Goal: Task Accomplishment & Management: Manage account settings

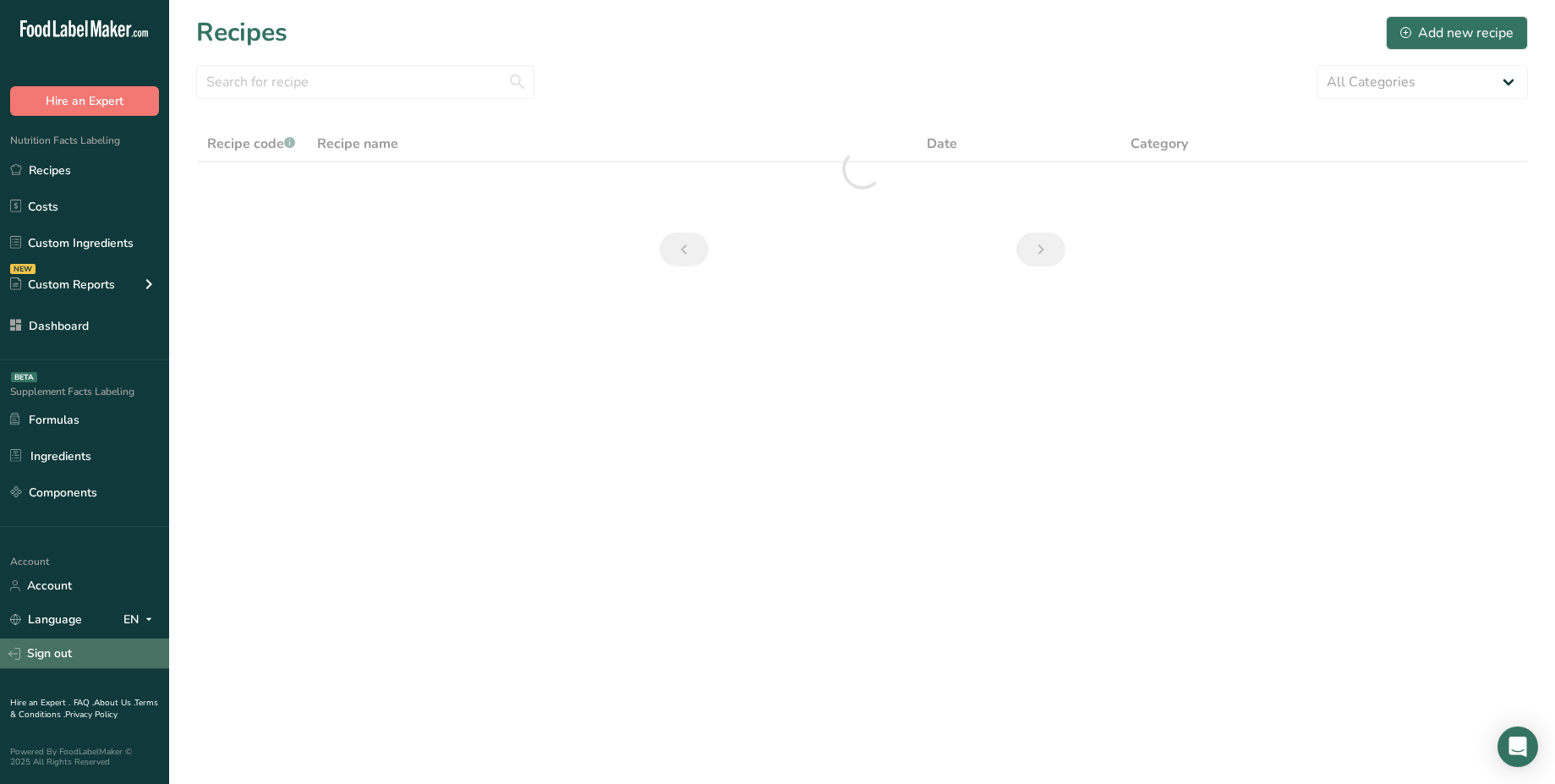
click at [58, 650] on link "Sign out" at bounding box center [85, 652] width 169 height 30
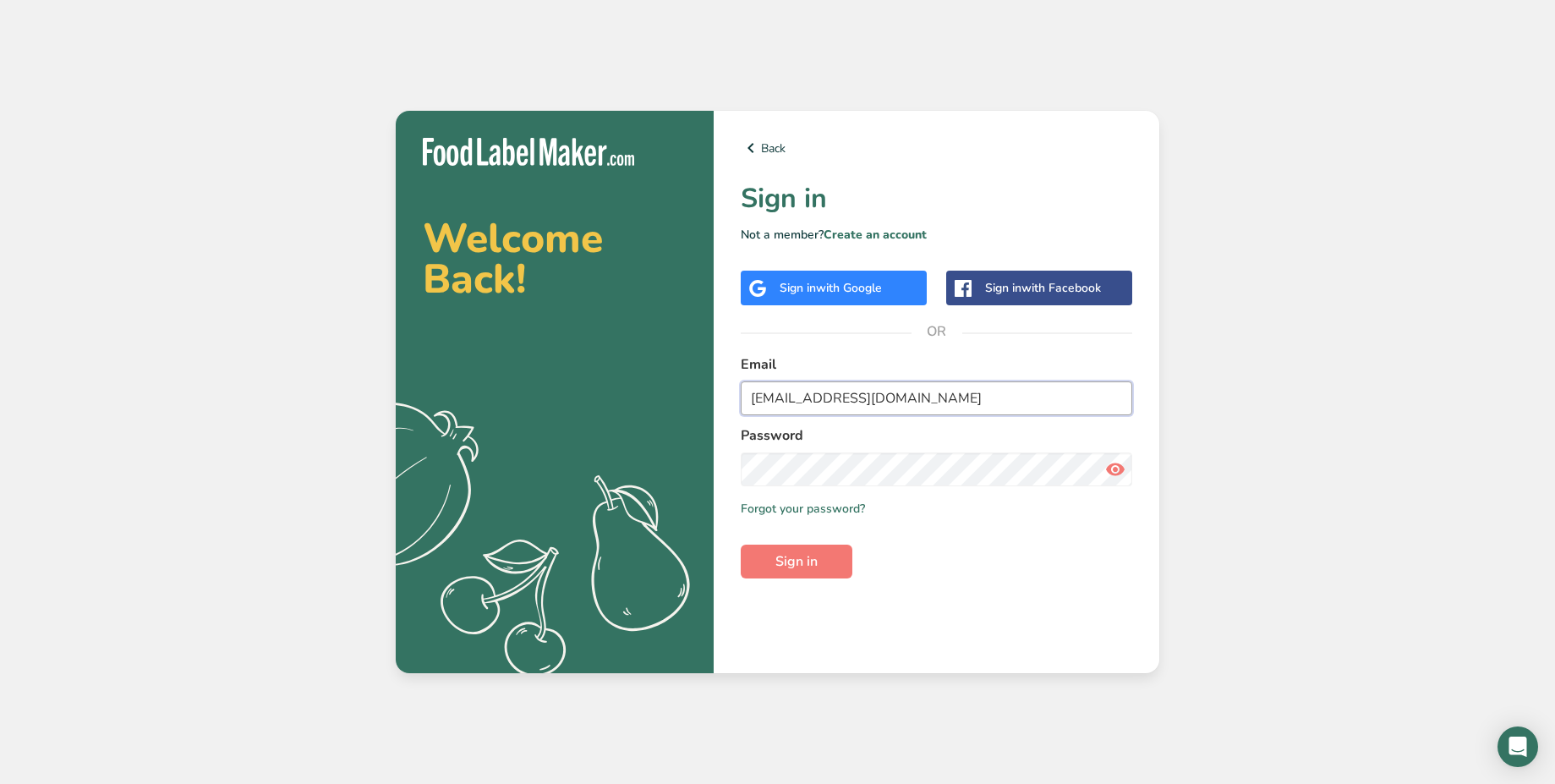
click at [861, 399] on input "demouser_08_26@test.com" at bounding box center [936, 398] width 391 height 34
type input "Abdulrahman@foodlabelmaker.com"
click at [825, 509] on link "Forgot your password?" at bounding box center [803, 508] width 125 height 18
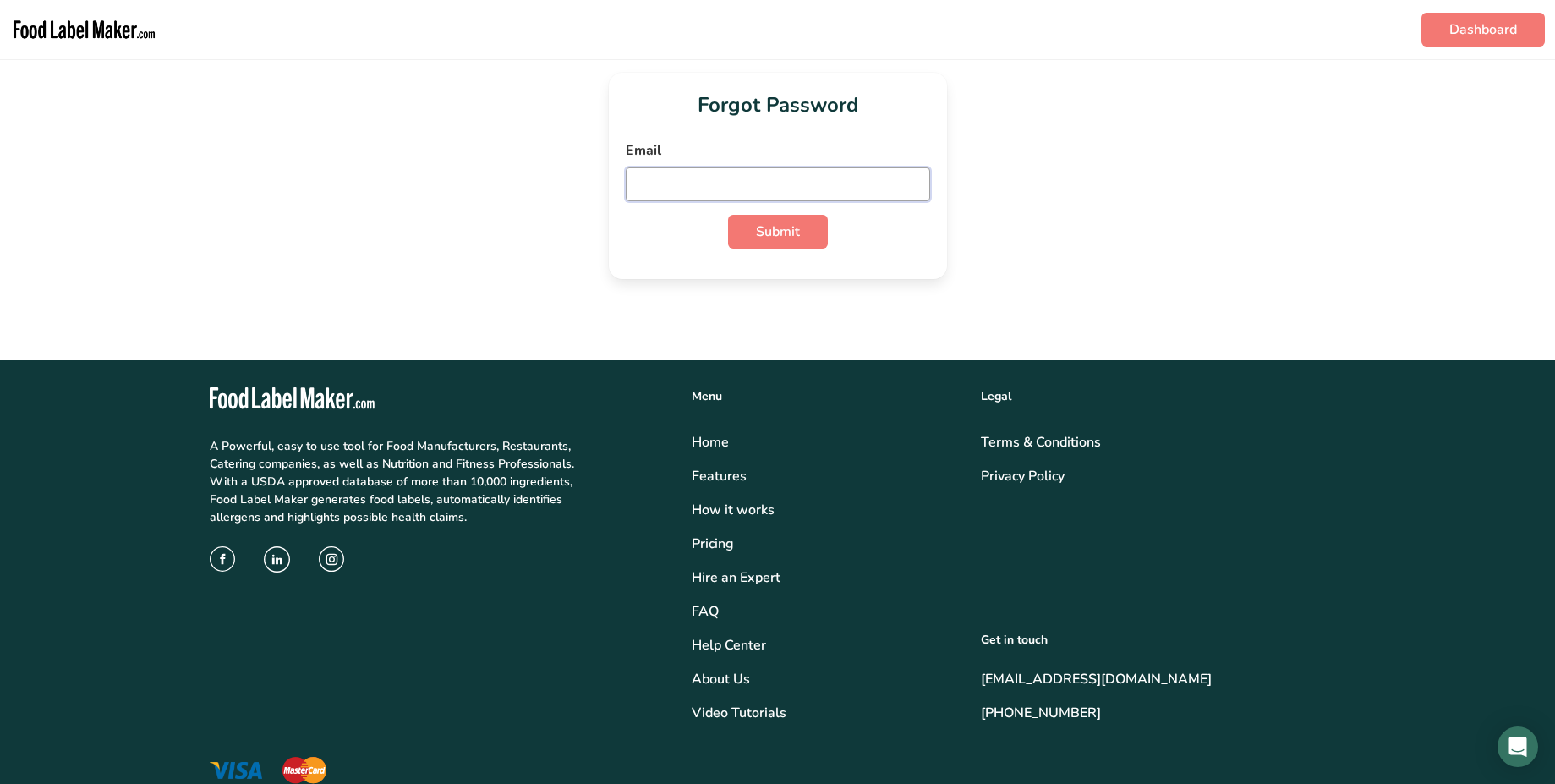
click at [707, 184] on input "email" at bounding box center [778, 184] width 304 height 34
paste input "Abdulrahman@foodlabelmaker.com"
type input "Abdulrahman@foodlabelmaker.com"
click at [778, 226] on span "Submit" at bounding box center [778, 231] width 44 height 20
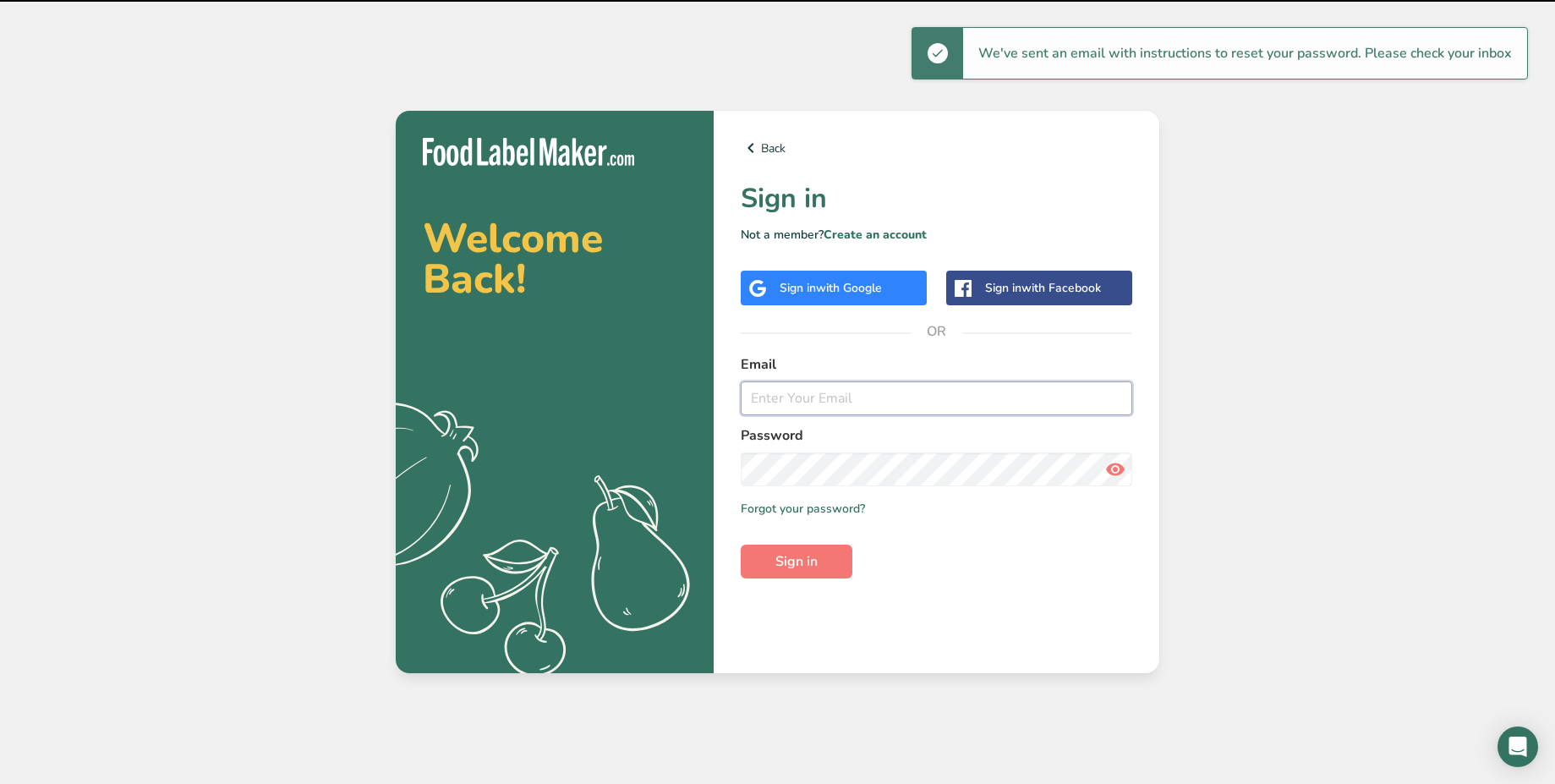
type input "Abdulrahman@foodlabelmaker.com"
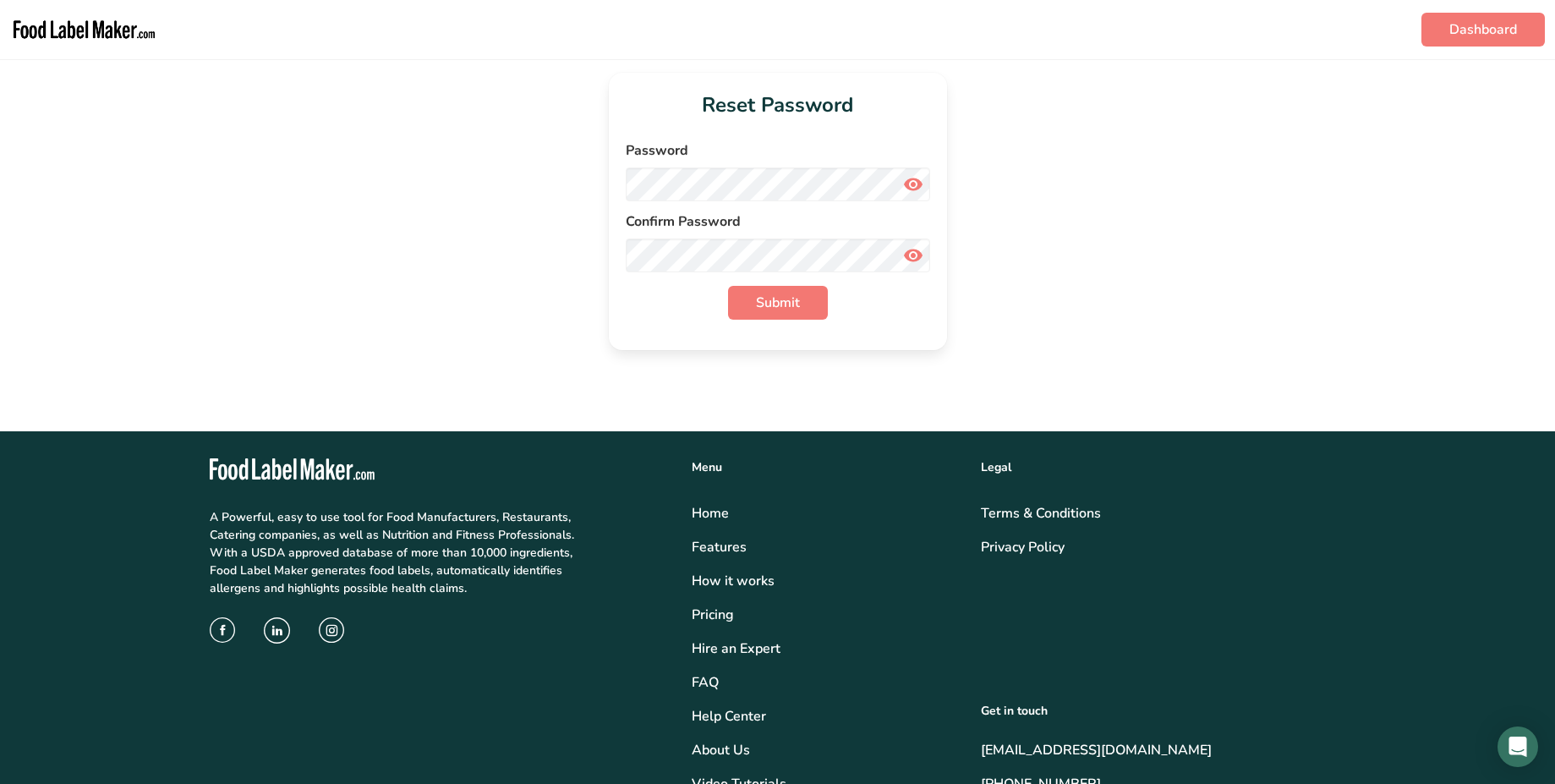
click at [918, 187] on icon at bounding box center [913, 184] width 21 height 31
click at [787, 310] on span "Submit" at bounding box center [778, 302] width 44 height 20
click at [798, 306] on span "Submit" at bounding box center [778, 302] width 44 height 20
click at [917, 178] on icon at bounding box center [913, 184] width 21 height 31
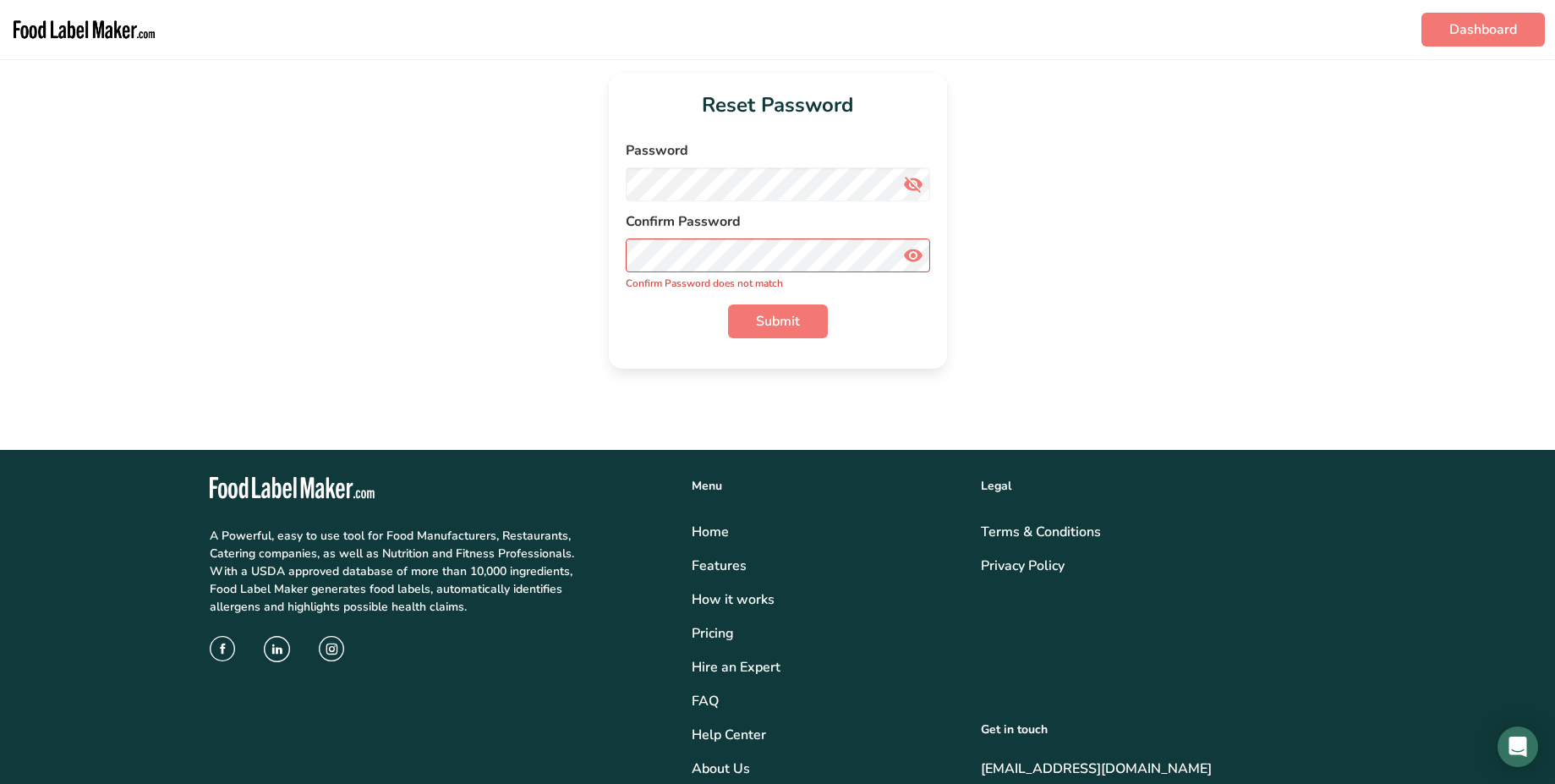
click at [916, 259] on icon at bounding box center [913, 255] width 21 height 31
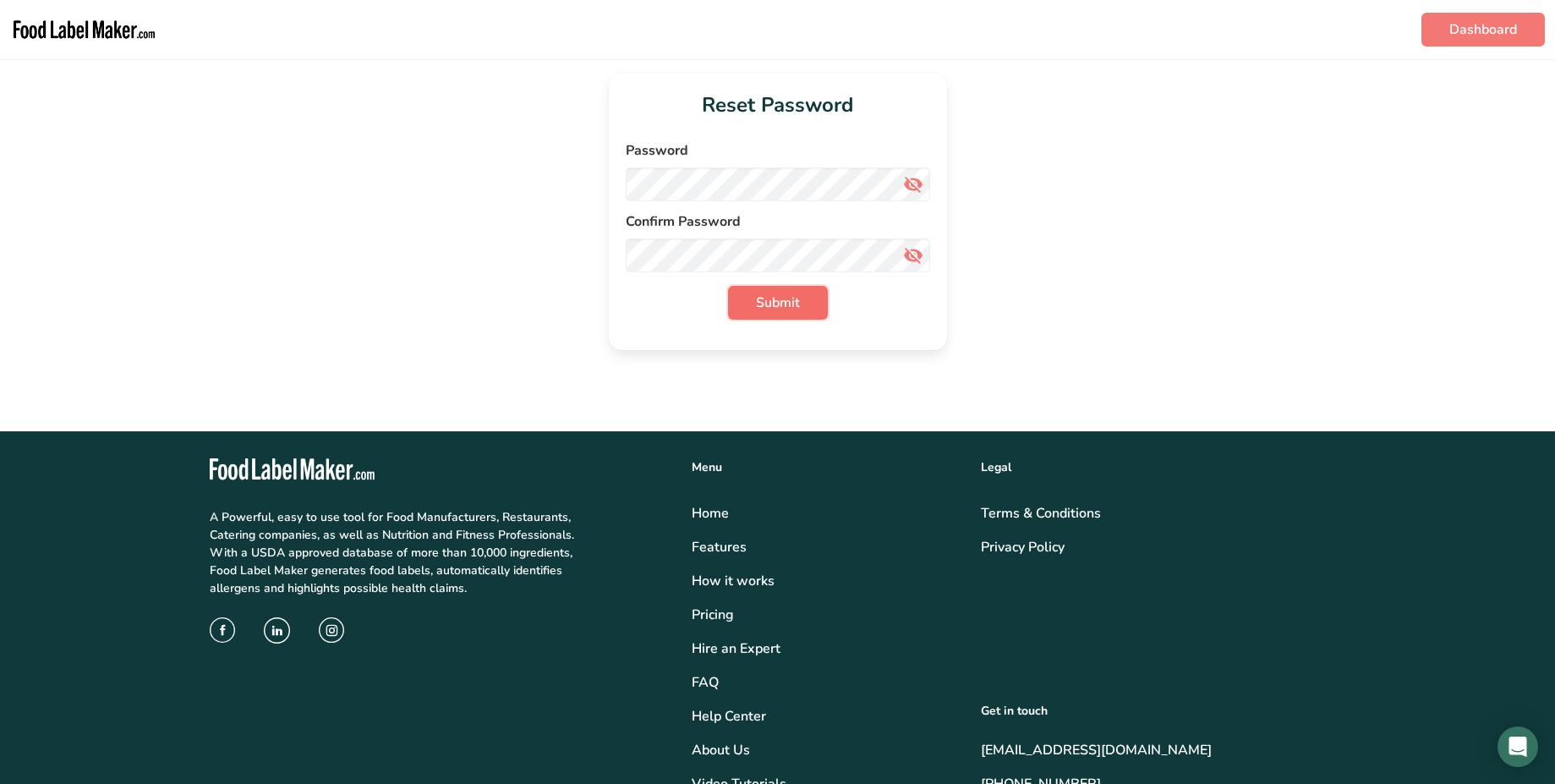
click at [813, 291] on button "Submit" at bounding box center [778, 303] width 100 height 34
click at [836, 273] on form "Password Confirm Password Submit" at bounding box center [778, 230] width 304 height 179
click at [907, 260] on icon at bounding box center [913, 255] width 21 height 31
click at [920, 189] on icon at bounding box center [913, 184] width 21 height 31
click at [738, 309] on button "Submit" at bounding box center [778, 303] width 100 height 34
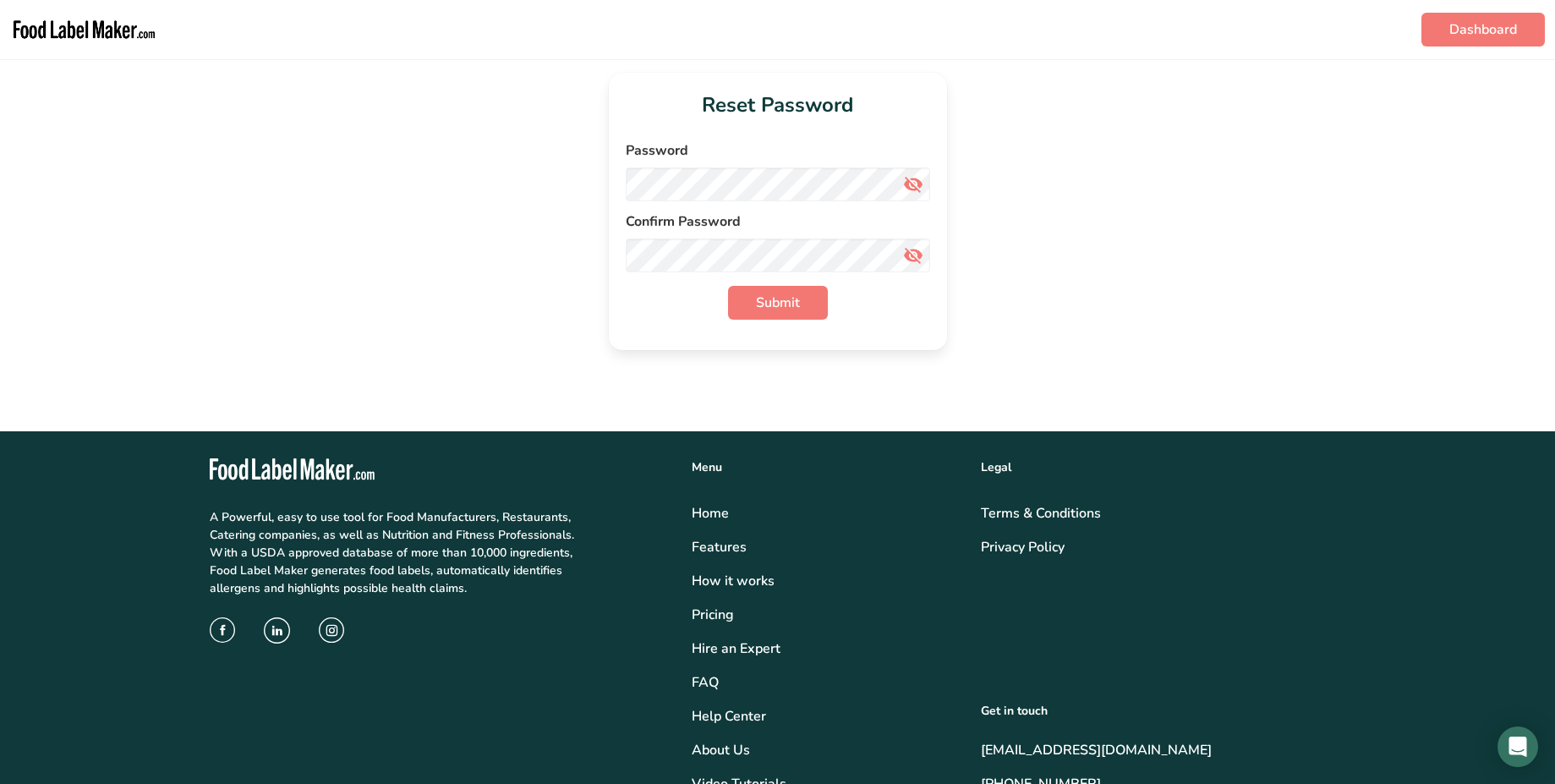
click at [906, 186] on icon at bounding box center [913, 184] width 21 height 31
click at [907, 254] on icon at bounding box center [913, 255] width 21 height 31
click at [793, 298] on span "Submit" at bounding box center [778, 302] width 44 height 20
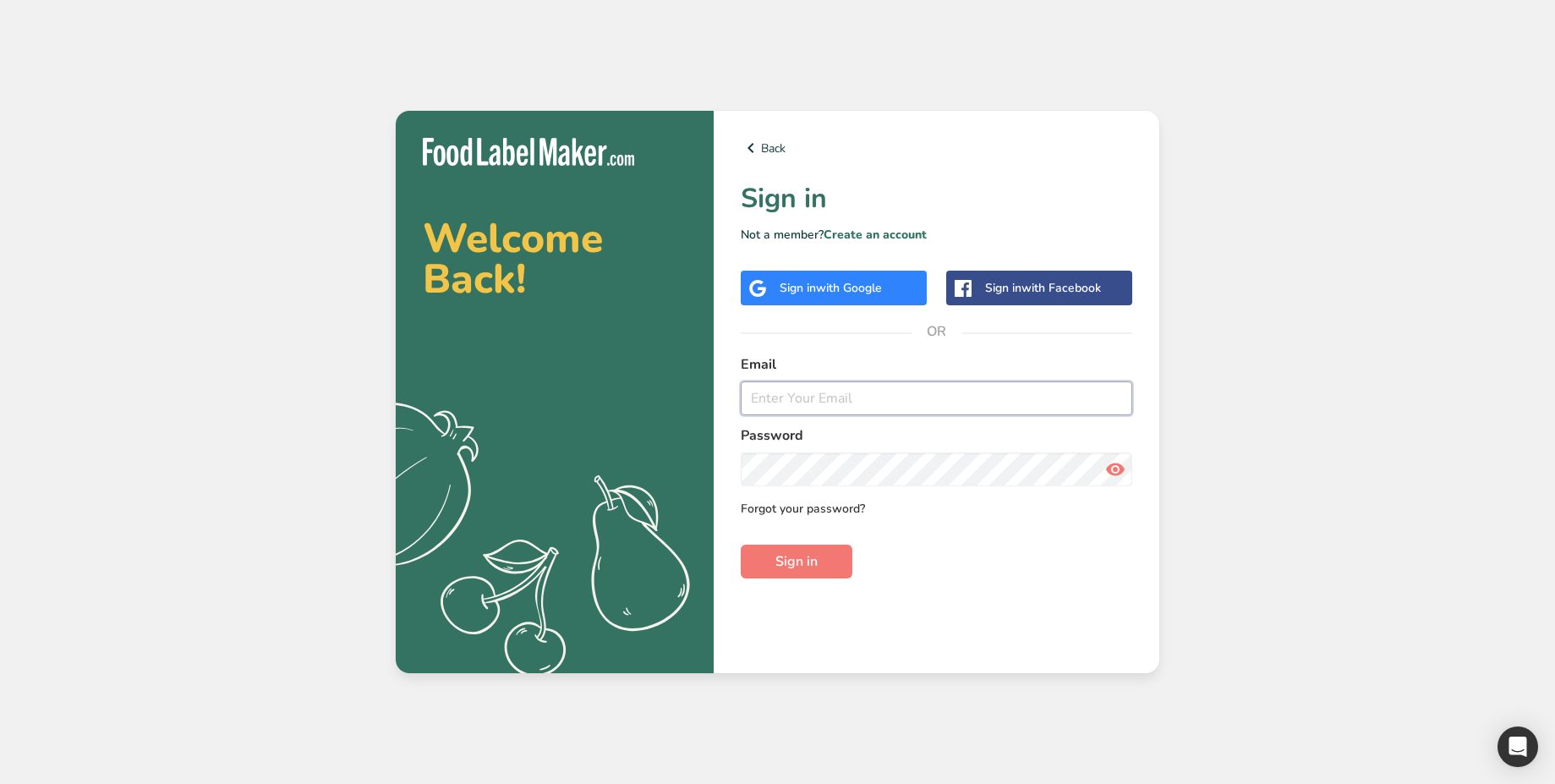
type input "ahmed@foodlabelmaker.com"
click at [828, 503] on link "Forgot your password?" at bounding box center [803, 508] width 125 height 18
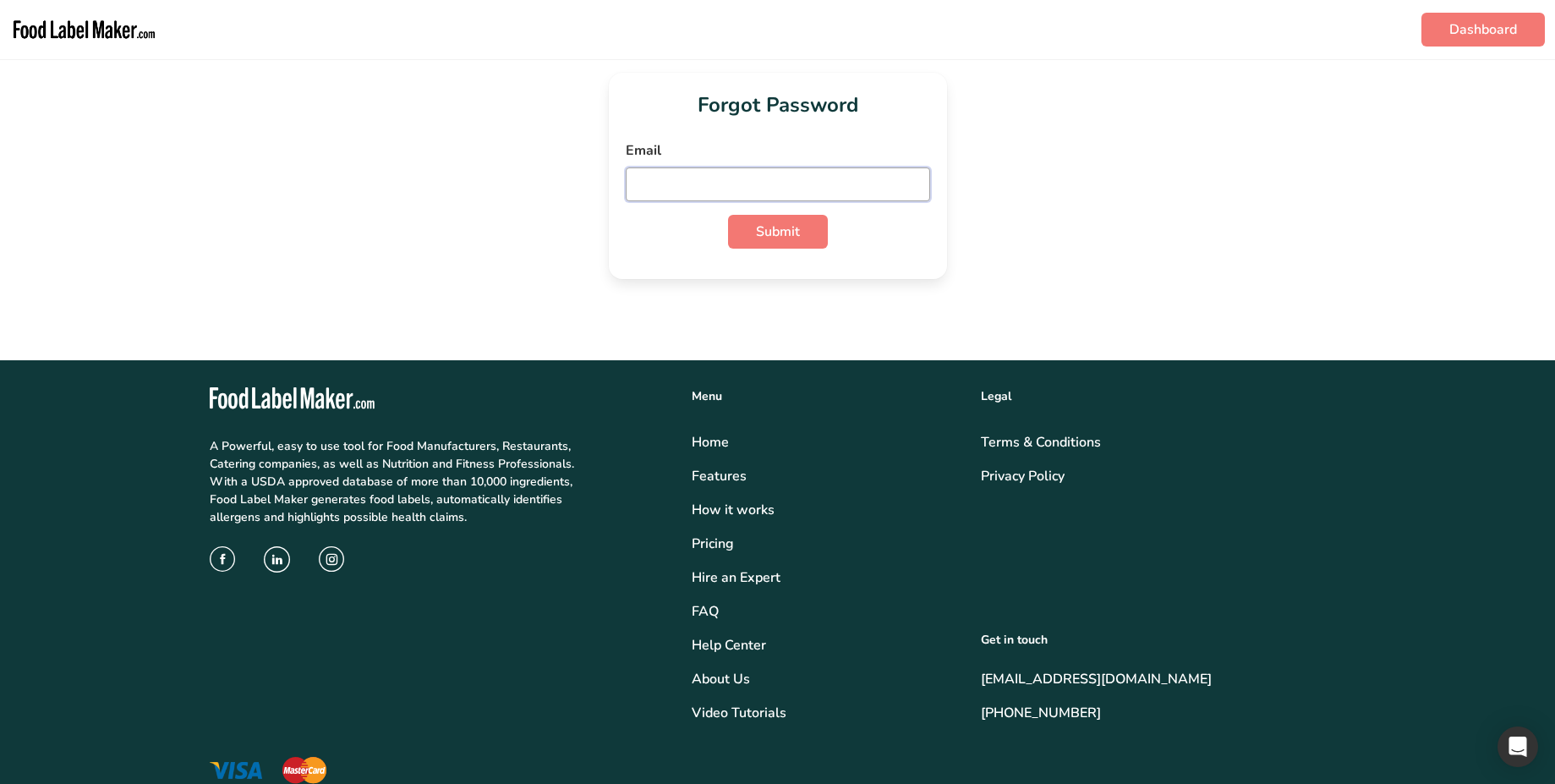
click at [727, 188] on input "email" at bounding box center [778, 184] width 304 height 34
click at [707, 187] on input "email" at bounding box center [778, 184] width 304 height 34
click at [690, 180] on input "email" at bounding box center [778, 184] width 304 height 34
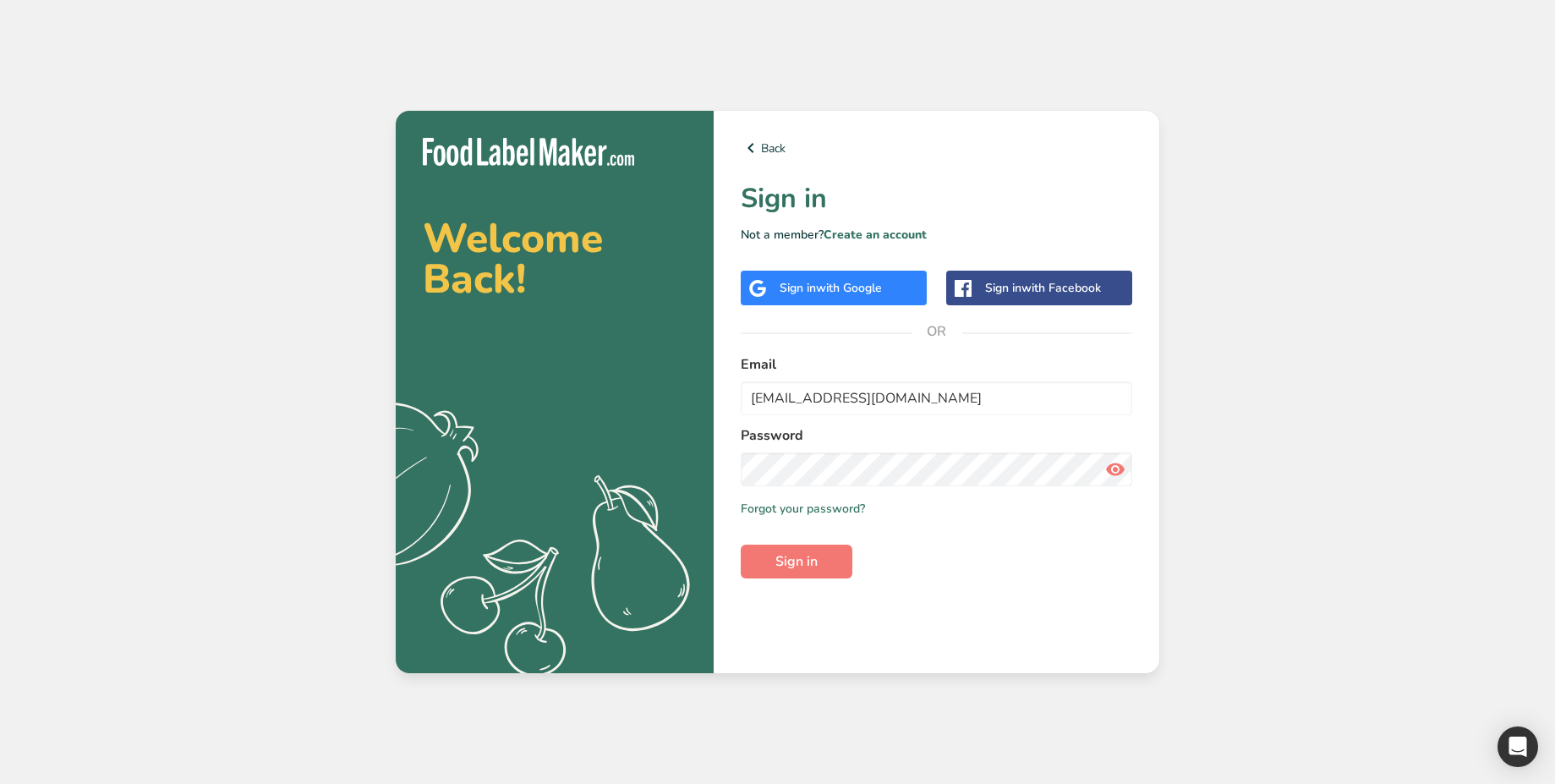
click at [850, 415] on form "Email ahmed@foodlabelmaker.com Password Remember me Forgot your password? Sign …" at bounding box center [936, 466] width 391 height 224
click at [916, 396] on input "ahmed@foodlabelmaker.com" at bounding box center [936, 398] width 391 height 34
type input "abdulrahman@foodlabelmaker.com"
click at [808, 502] on link "Forgot your password?" at bounding box center [803, 508] width 125 height 18
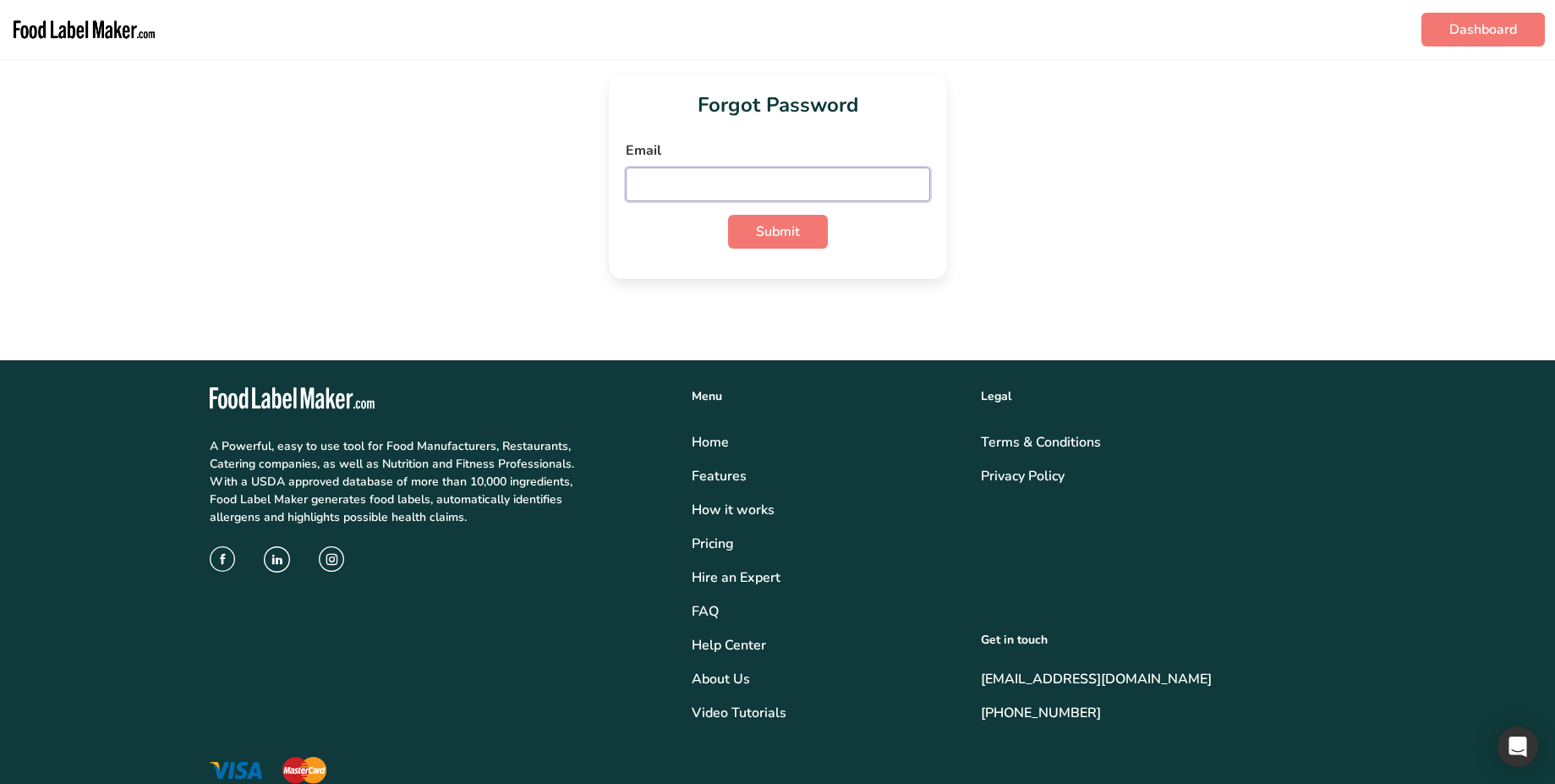
click at [728, 196] on input "email" at bounding box center [778, 184] width 304 height 34
paste input "abdulrahman@foodlabelmaker.com"
type input "abdulrahman@foodlabelmaker.com"
click at [760, 228] on span "Submit" at bounding box center [778, 231] width 44 height 20
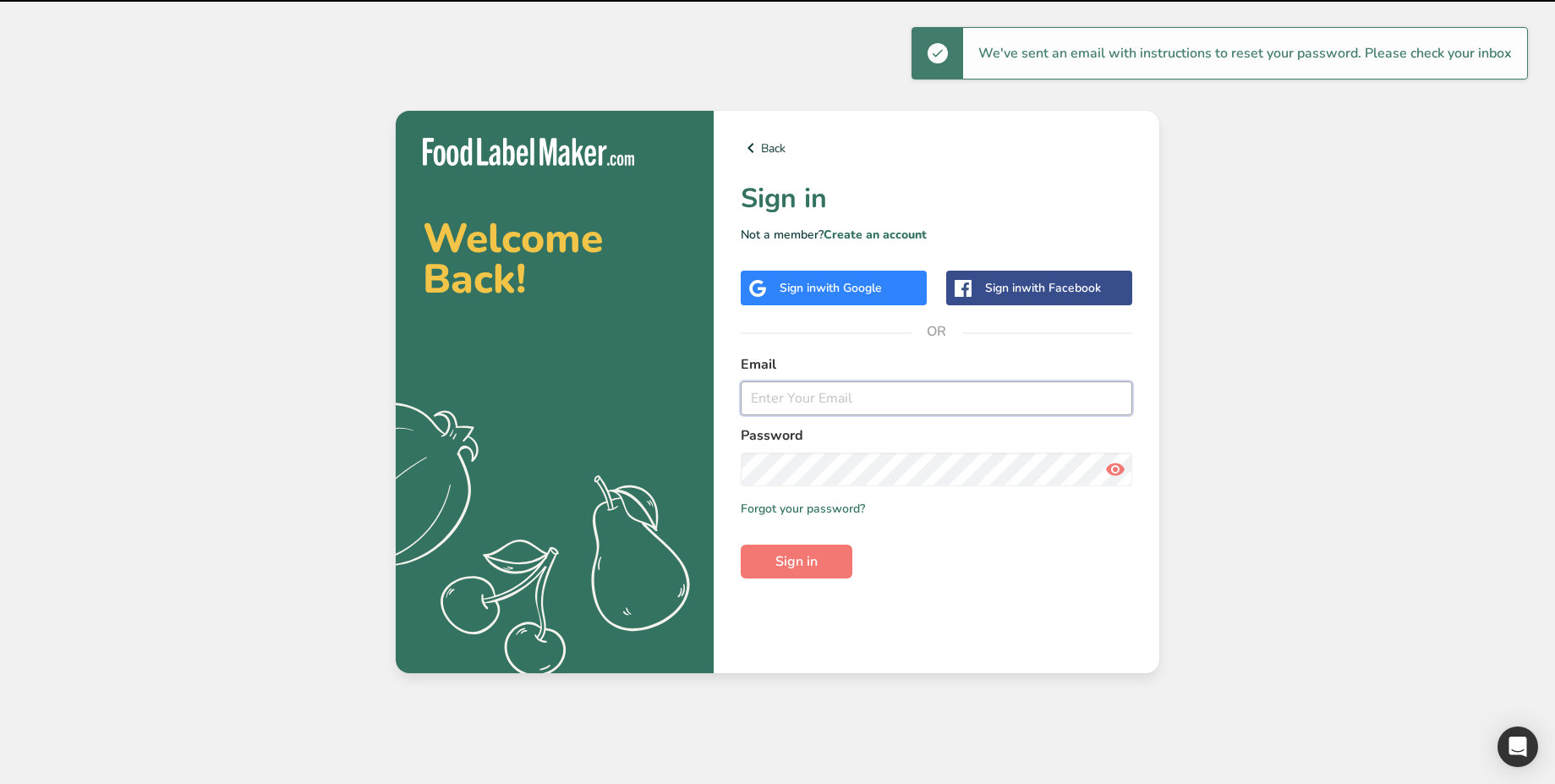
type input "abdulrahman@foodlabelmaker.com"
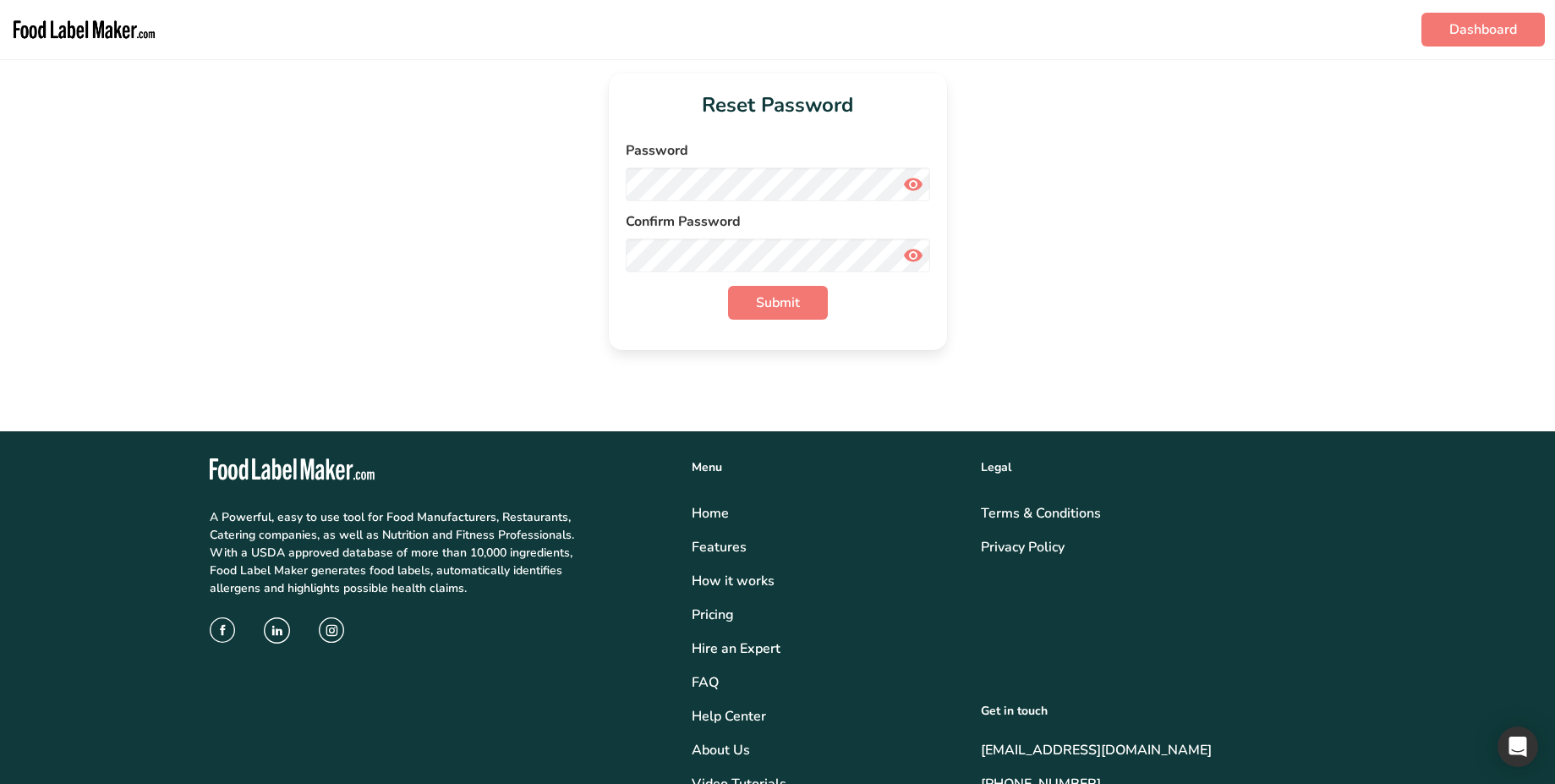
click at [918, 183] on icon at bounding box center [913, 184] width 21 height 31
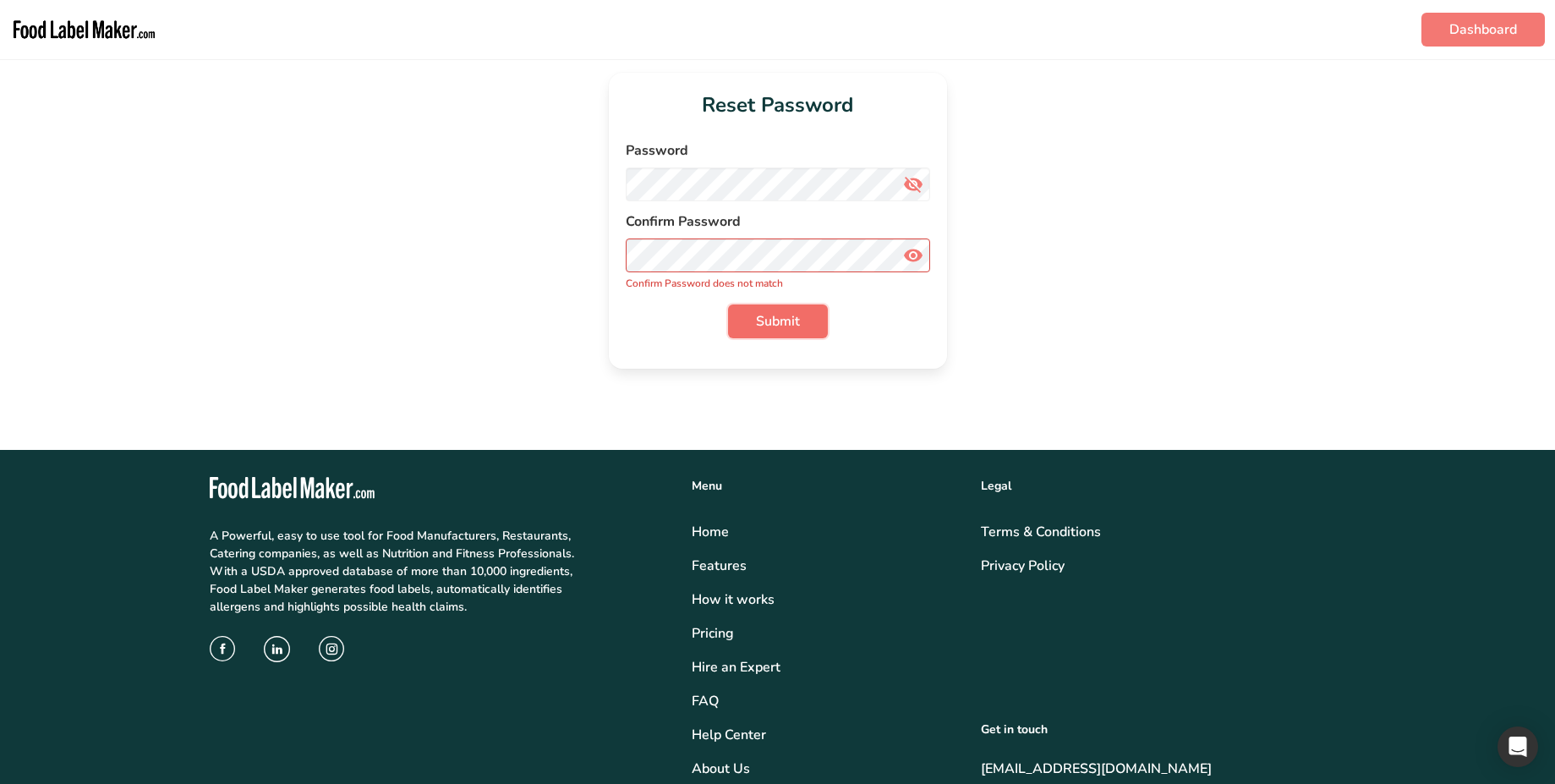
click at [774, 329] on span "Submit" at bounding box center [778, 321] width 44 height 20
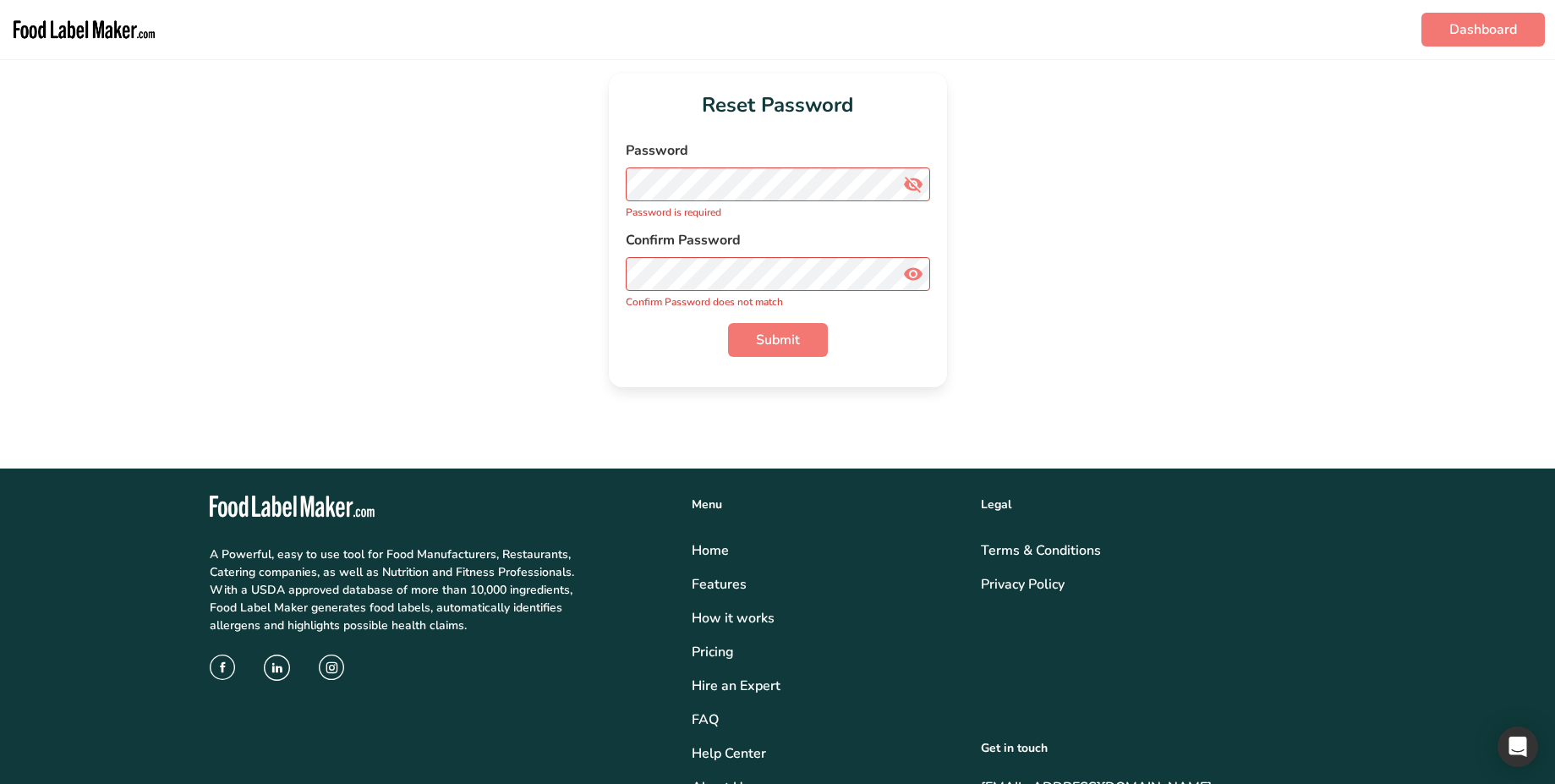
click at [906, 269] on icon at bounding box center [913, 274] width 21 height 31
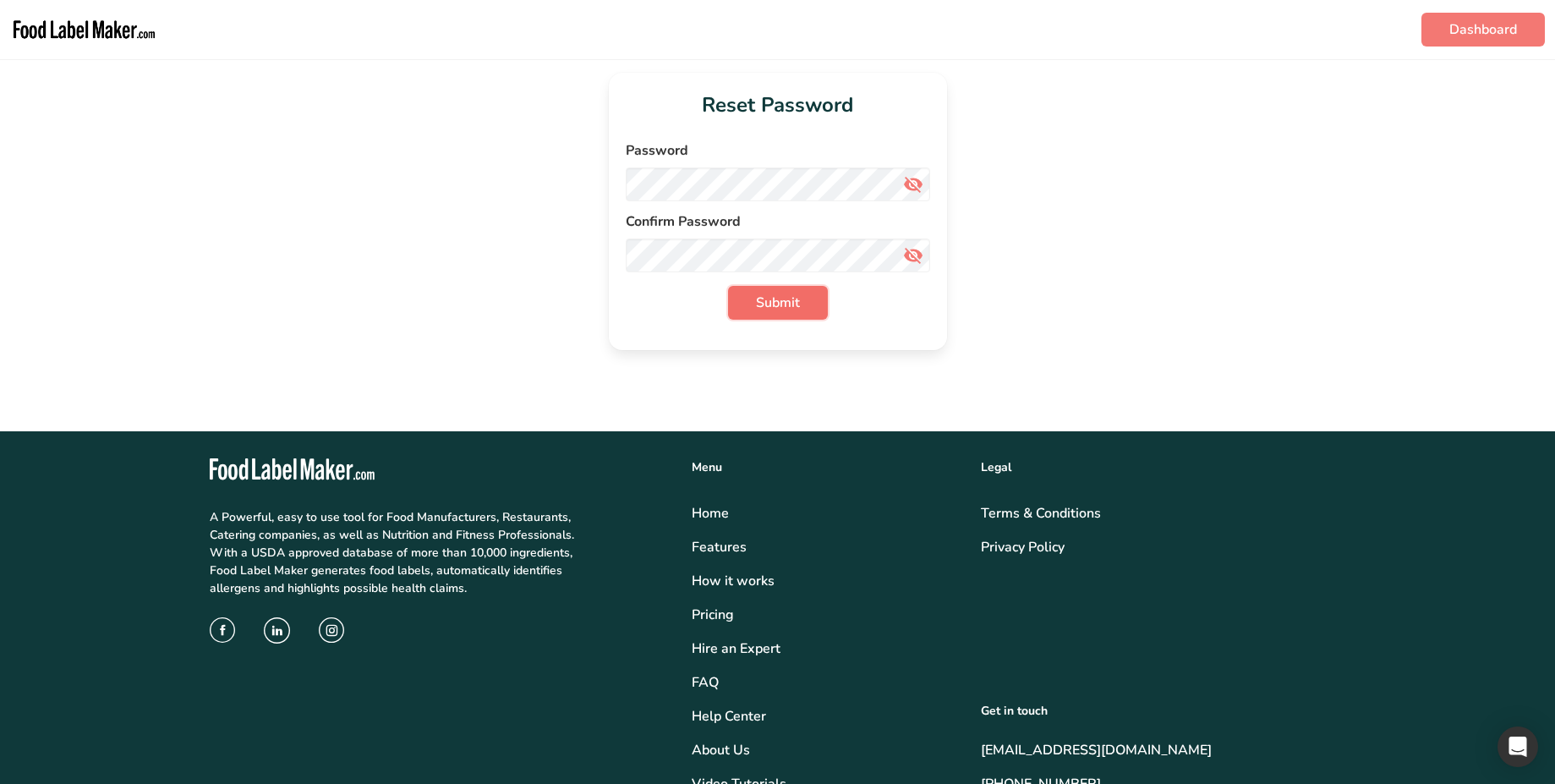
click at [771, 287] on button "Submit" at bounding box center [778, 303] width 100 height 34
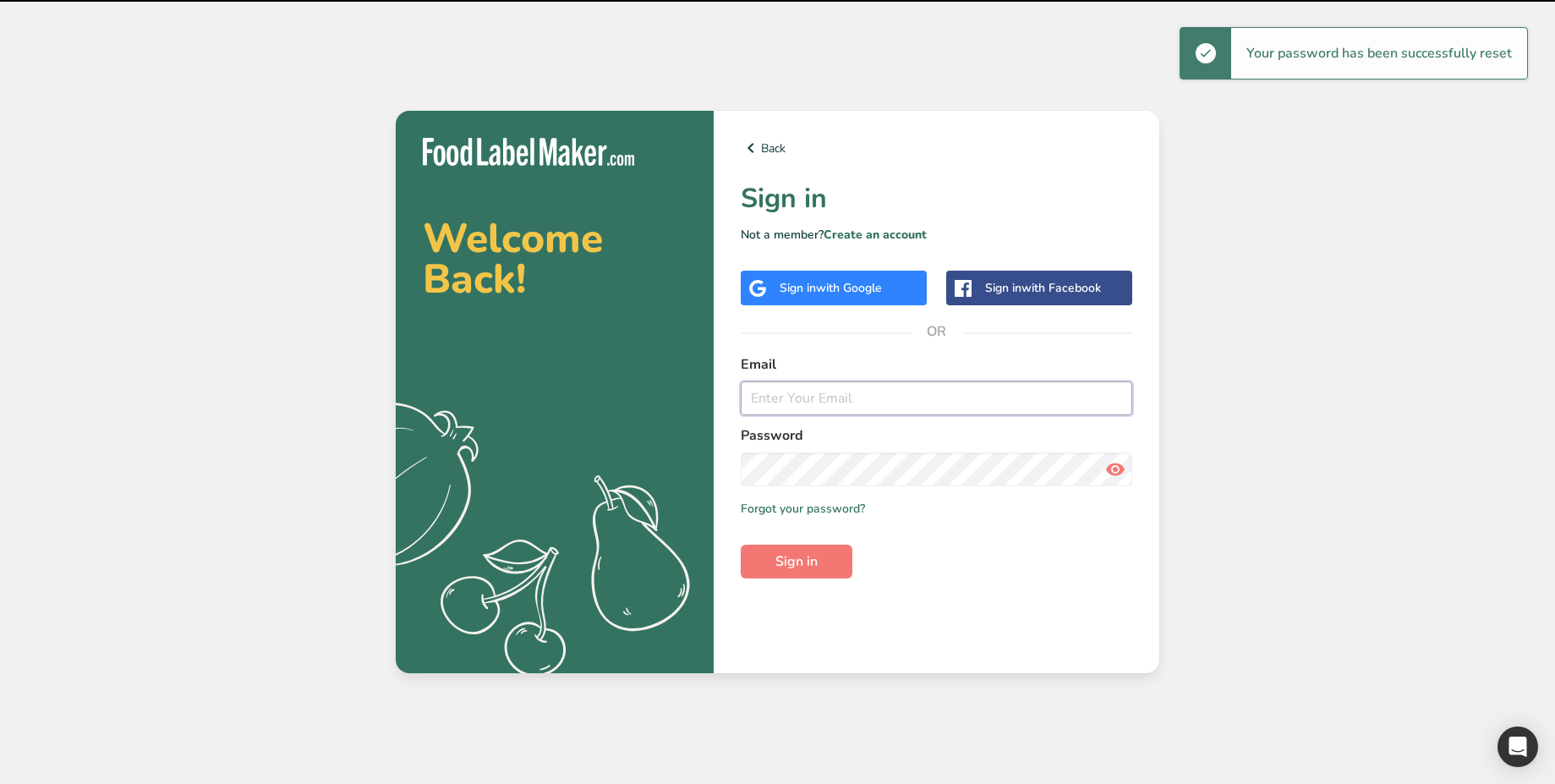
type input "[PERSON_NAME][EMAIL_ADDRESS][DOMAIN_NAME]"
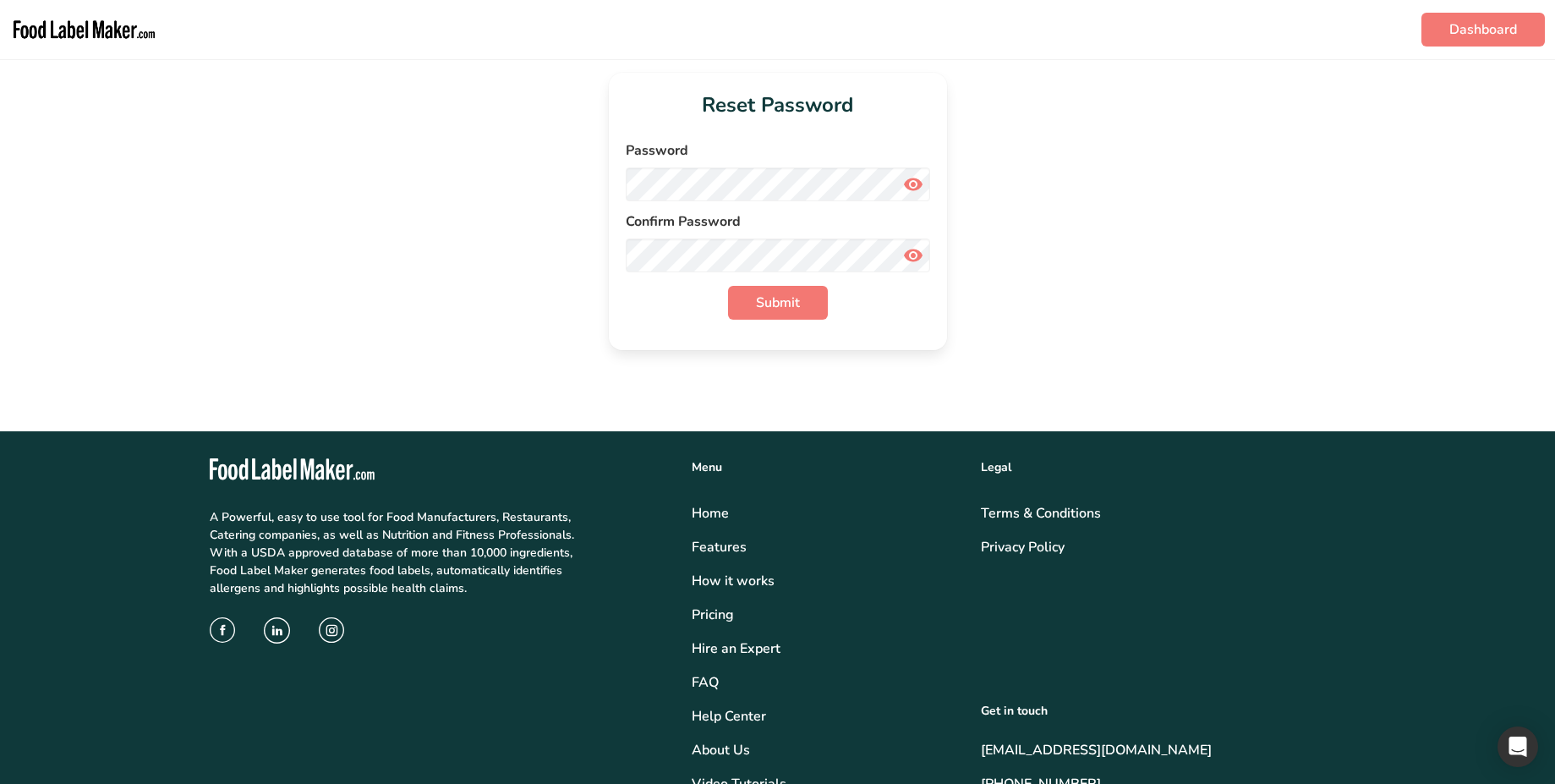
click at [860, 229] on label "Confirm Password" at bounding box center [778, 221] width 304 height 20
click at [914, 187] on icon at bounding box center [913, 184] width 21 height 31
click at [785, 295] on span "Submit" at bounding box center [778, 302] width 44 height 20
